Goal: Task Accomplishment & Management: Manage account settings

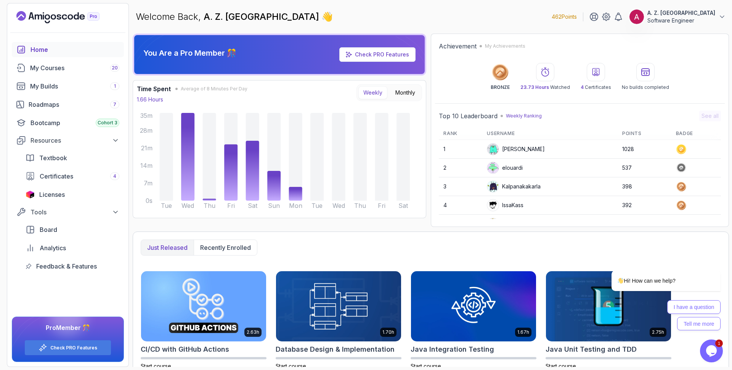
click at [683, 13] on p "A. Z. [GEOGRAPHIC_DATA]" at bounding box center [681, 13] width 68 height 8
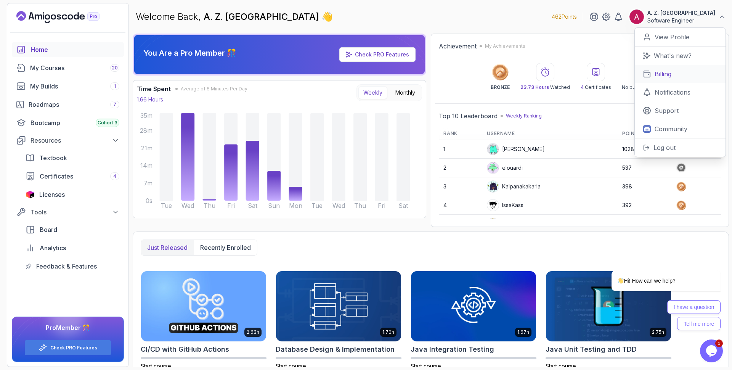
click at [683, 70] on link "Billing" at bounding box center [680, 74] width 91 height 18
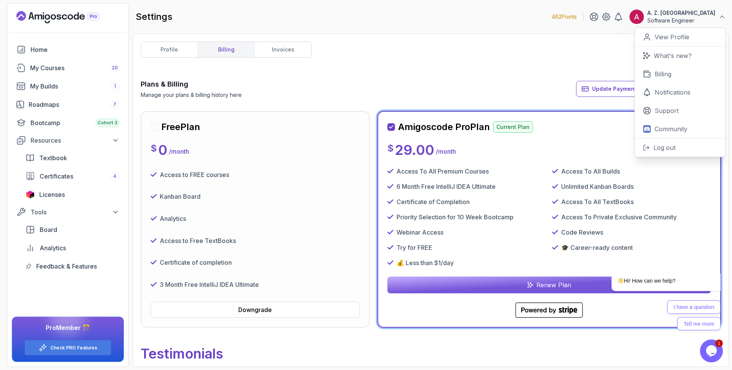
click at [450, 80] on div "Plans & Billing Manage your plans & billing history here Update Payment Details…" at bounding box center [431, 89] width 580 height 20
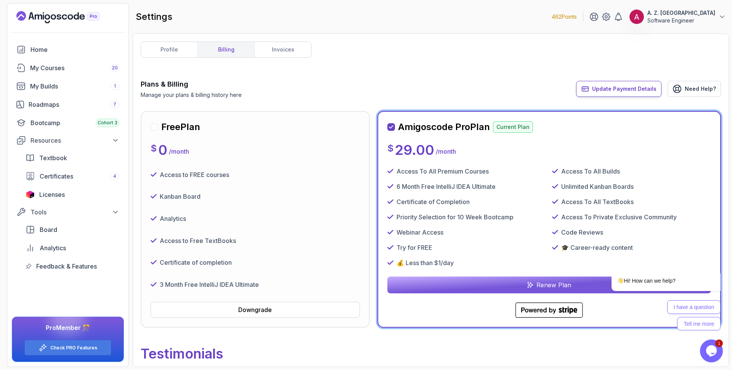
click at [639, 84] on button "Update Payment Details" at bounding box center [618, 89] width 85 height 16
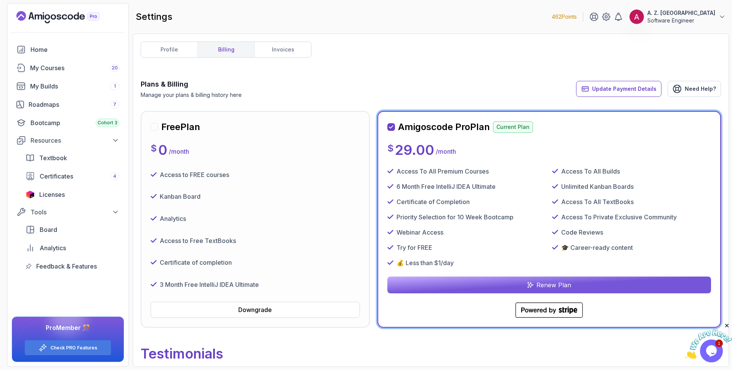
click at [154, 128] on div at bounding box center [155, 127] width 8 height 8
click at [268, 310] on div "Downgrade" at bounding box center [255, 309] width 34 height 9
